Goal: Information Seeking & Learning: Learn about a topic

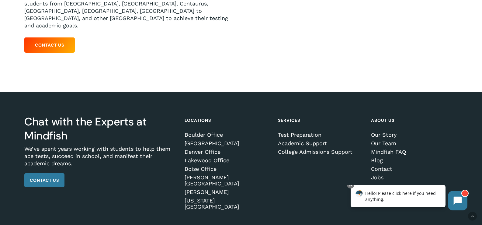
scroll to position [173, 0]
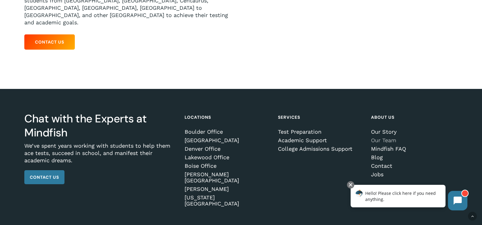
click at [390, 137] on link "Our Team" at bounding box center [413, 140] width 84 height 6
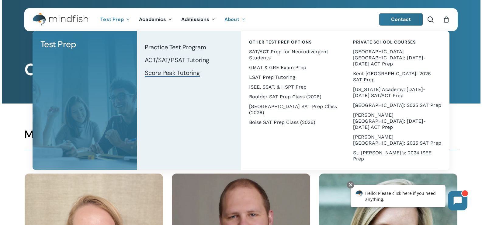
click at [171, 74] on span "Score Peak Tutoring" at bounding box center [172, 73] width 55 height 8
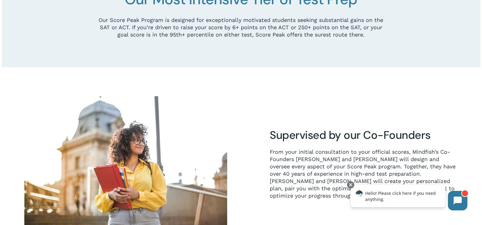
scroll to position [91, 0]
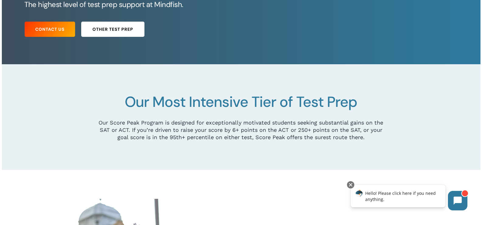
click at [118, 33] on link "Other Test Prep" at bounding box center [112, 29] width 63 height 15
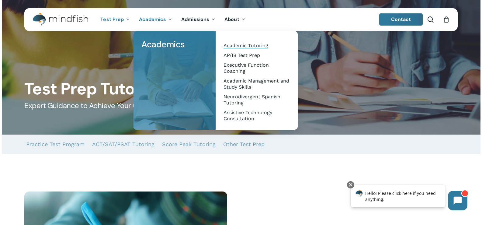
click at [237, 41] on link "Academic Tutoring" at bounding box center [257, 46] width 70 height 10
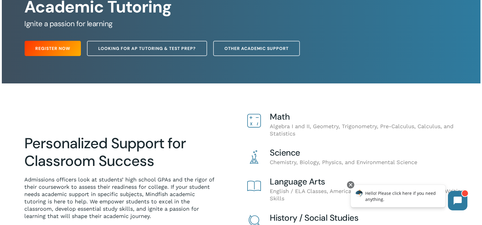
scroll to position [61, 0]
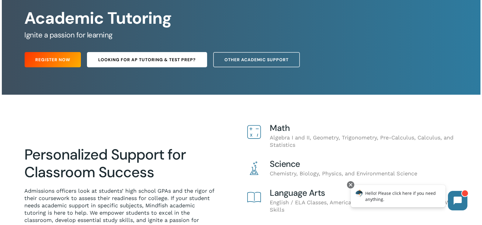
click at [152, 58] on span "Looking for AP Tutoring & Test Prep?" at bounding box center [147, 60] width 98 height 6
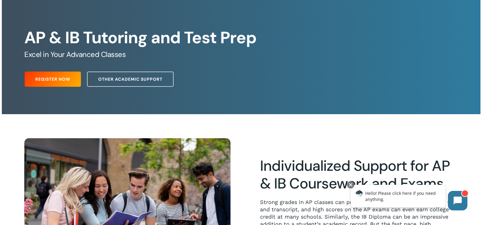
scroll to position [30, 0]
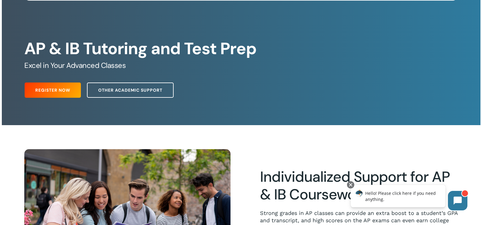
click at [116, 88] on span "Other Academic Support" at bounding box center [130, 90] width 64 height 6
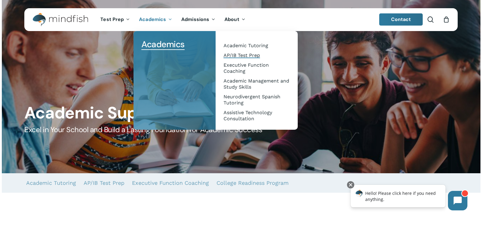
click at [238, 57] on span "AP/IB Test Prep" at bounding box center [241, 55] width 36 height 6
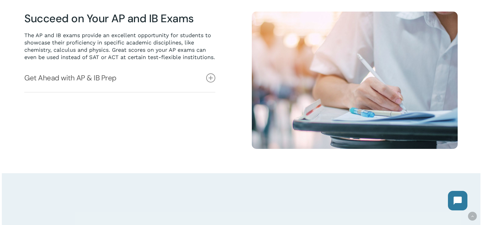
scroll to position [334, 0]
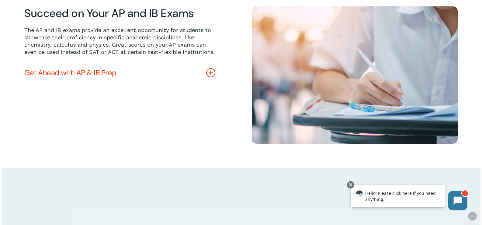
click at [105, 80] on link "Get Ahead with AP & IB Prep" at bounding box center [119, 73] width 191 height 28
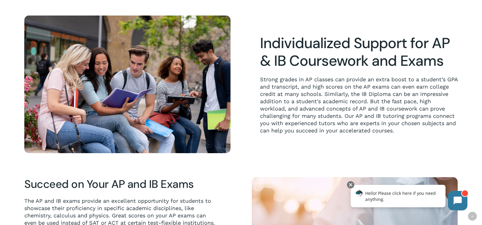
scroll to position [0, 0]
